Goal: Browse casually

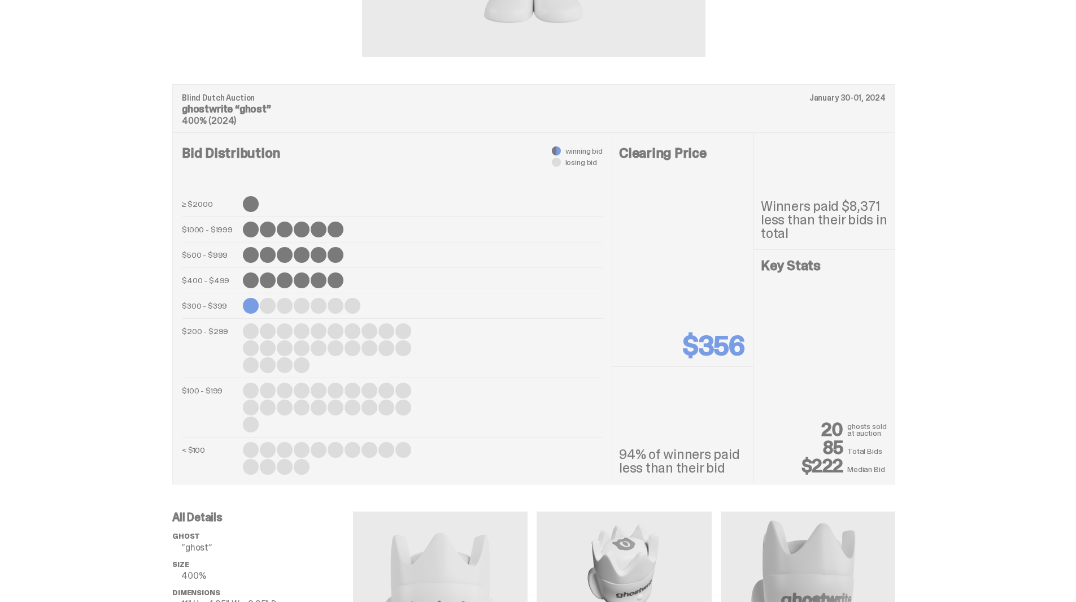
scroll to position [375, 0]
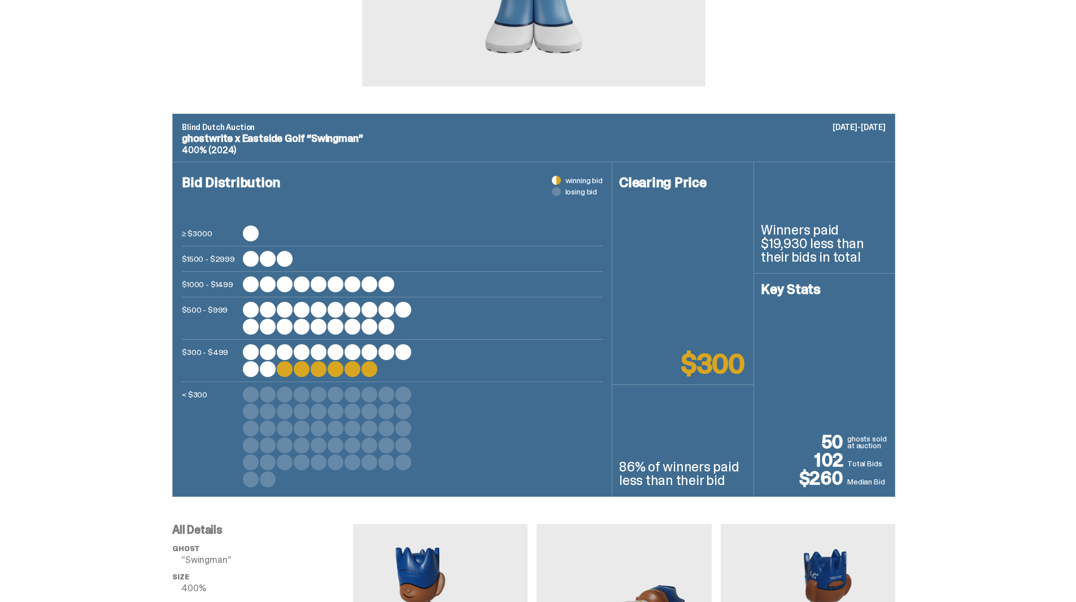
scroll to position [339, 0]
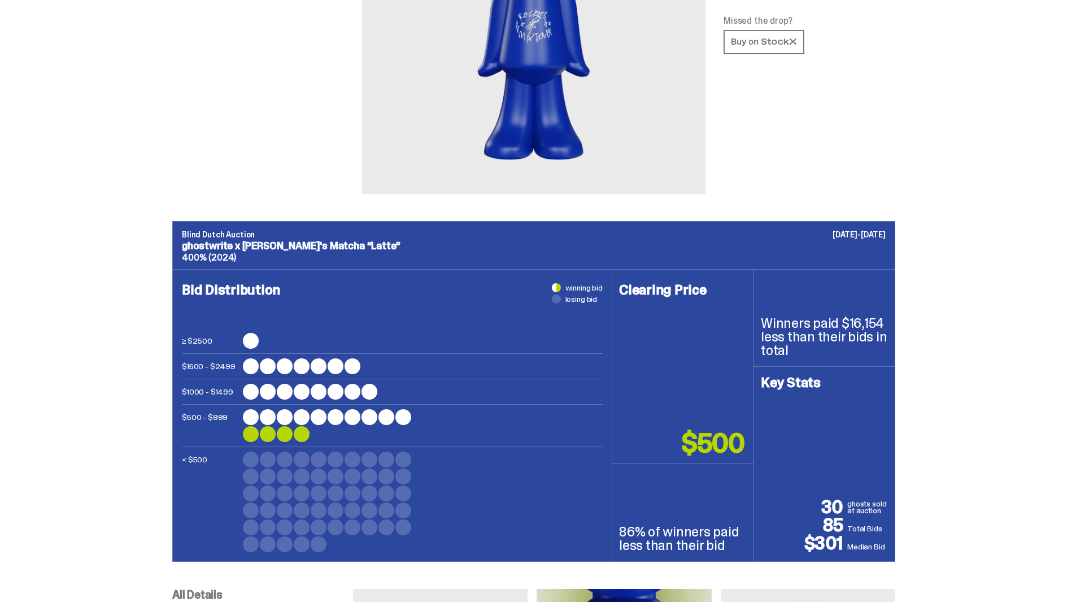
scroll to position [226, 0]
